Goal: Task Accomplishment & Management: Manage account settings

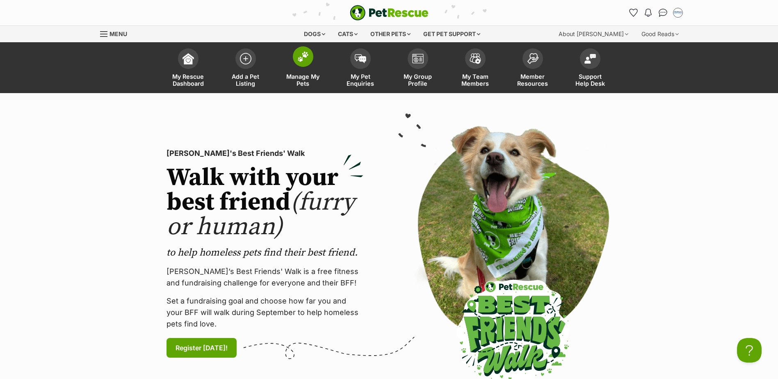
click at [297, 57] on img at bounding box center [302, 56] width 11 height 11
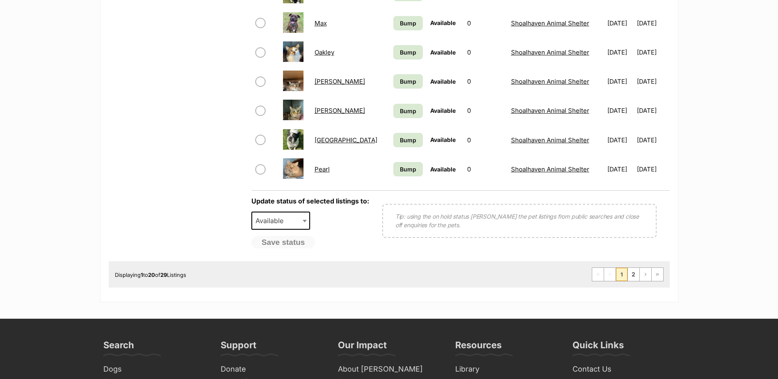
scroll to position [656, 0]
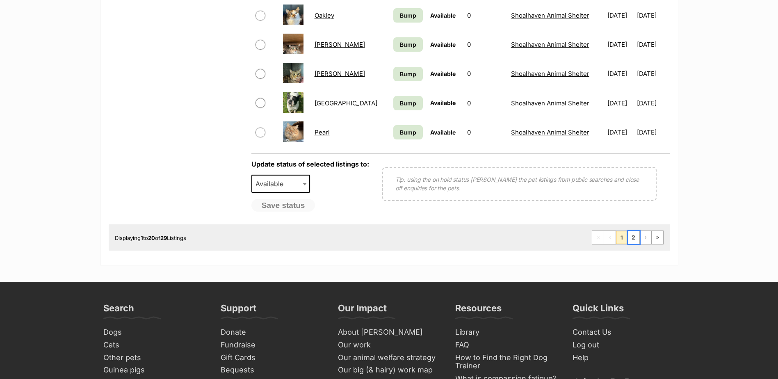
drag, startPoint x: 636, startPoint y: 239, endPoint x: 608, endPoint y: 242, distance: 28.1
click at [636, 239] on link "2" at bounding box center [633, 237] width 11 height 13
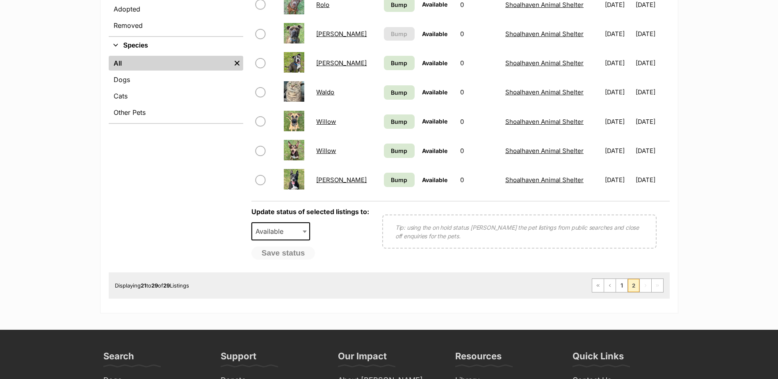
scroll to position [246, 0]
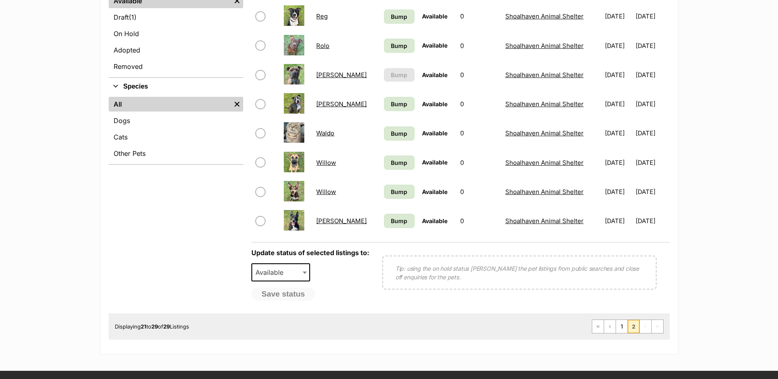
click at [326, 164] on link "Willow" at bounding box center [326, 163] width 20 height 8
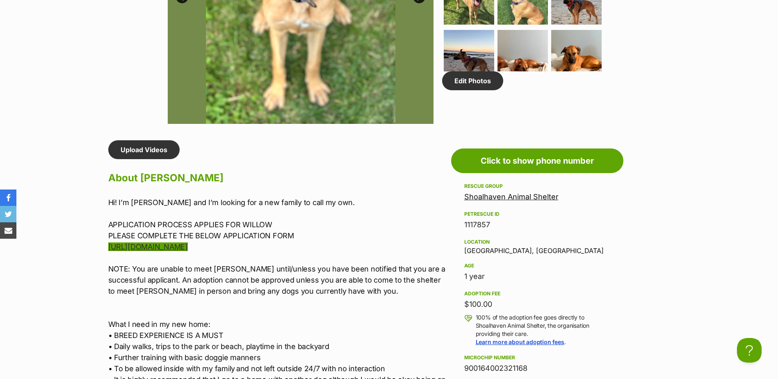
click at [151, 247] on link "[URL][DOMAIN_NAME]" at bounding box center [148, 246] width 80 height 9
